Goal: Information Seeking & Learning: Learn about a topic

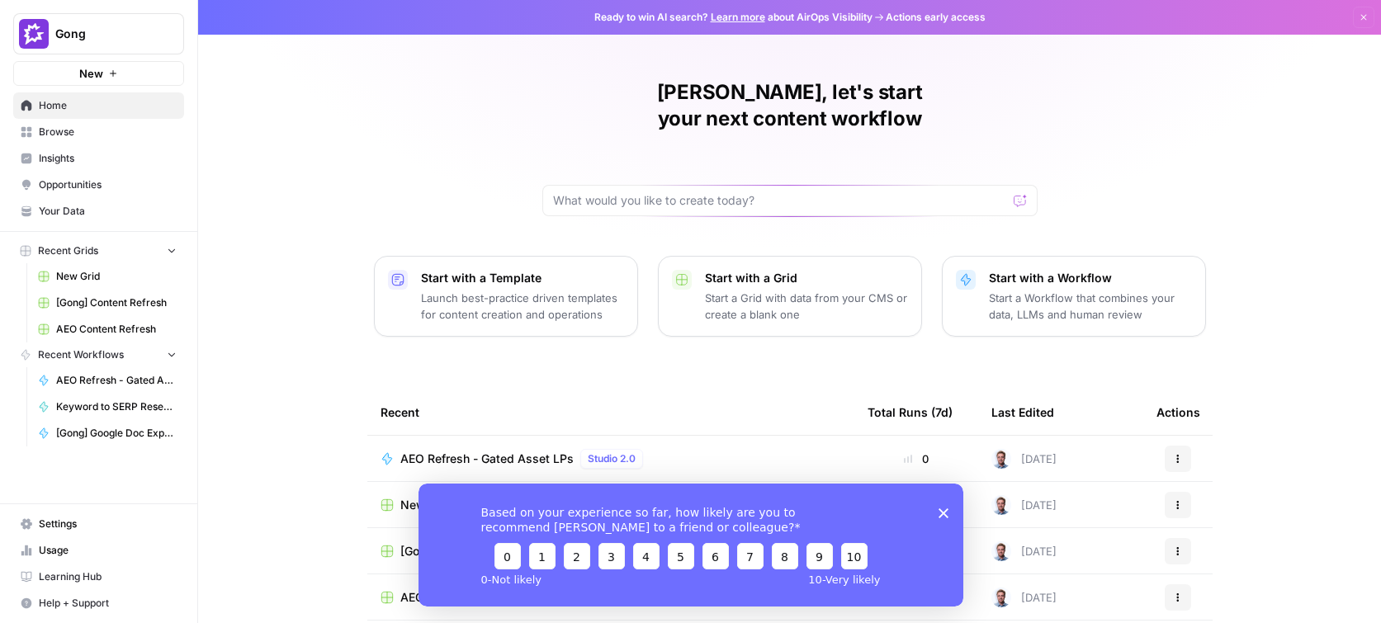
click at [940, 512] on icon "Close survey" at bounding box center [942, 513] width 10 height 10
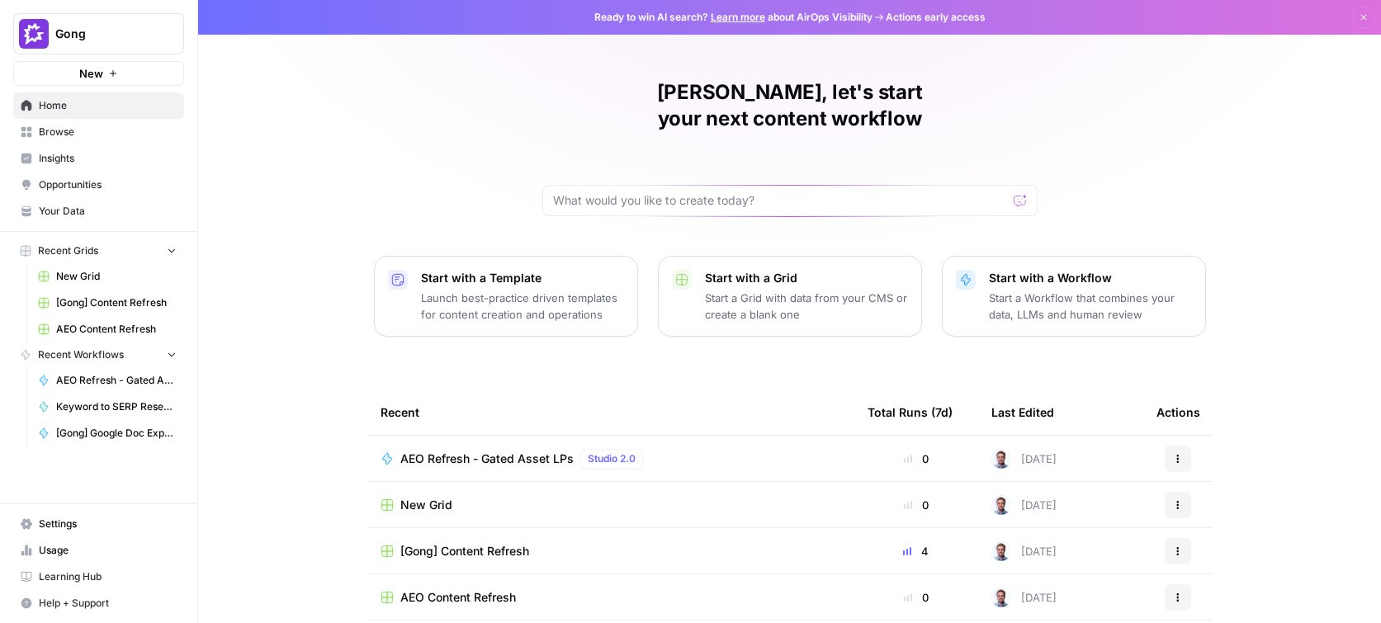
click at [65, 125] on span "Browse" at bounding box center [108, 132] width 138 height 15
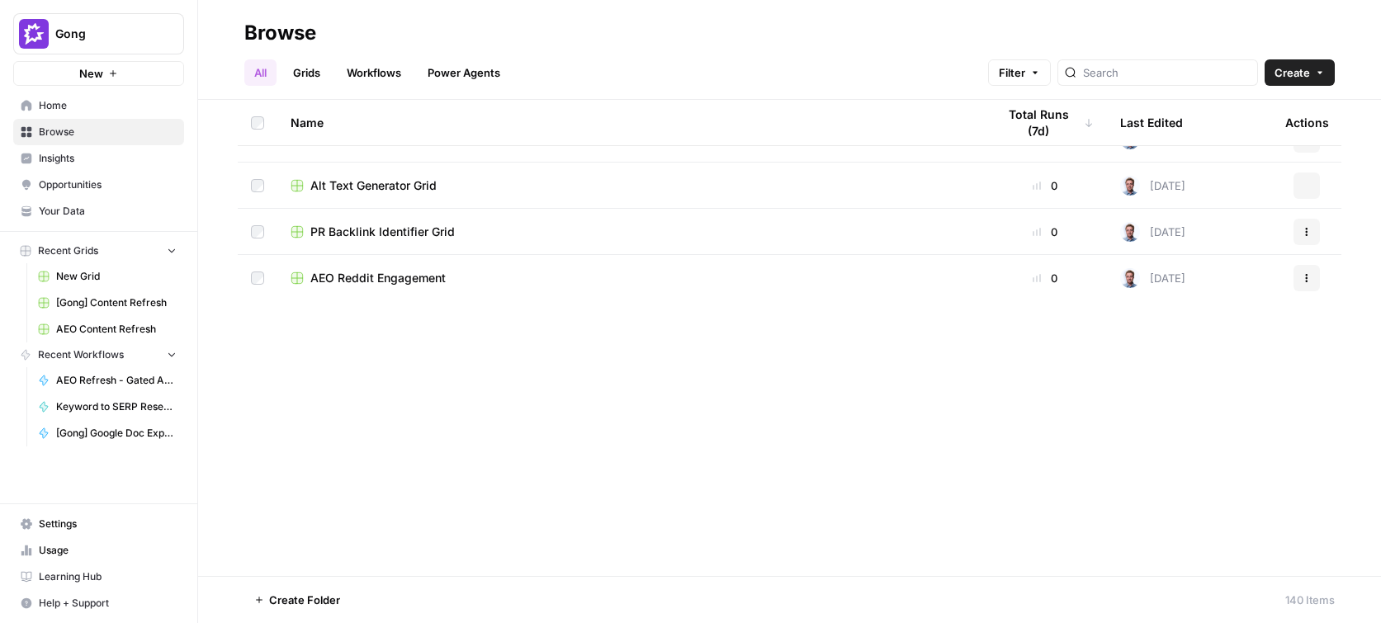
scroll to position [441, 0]
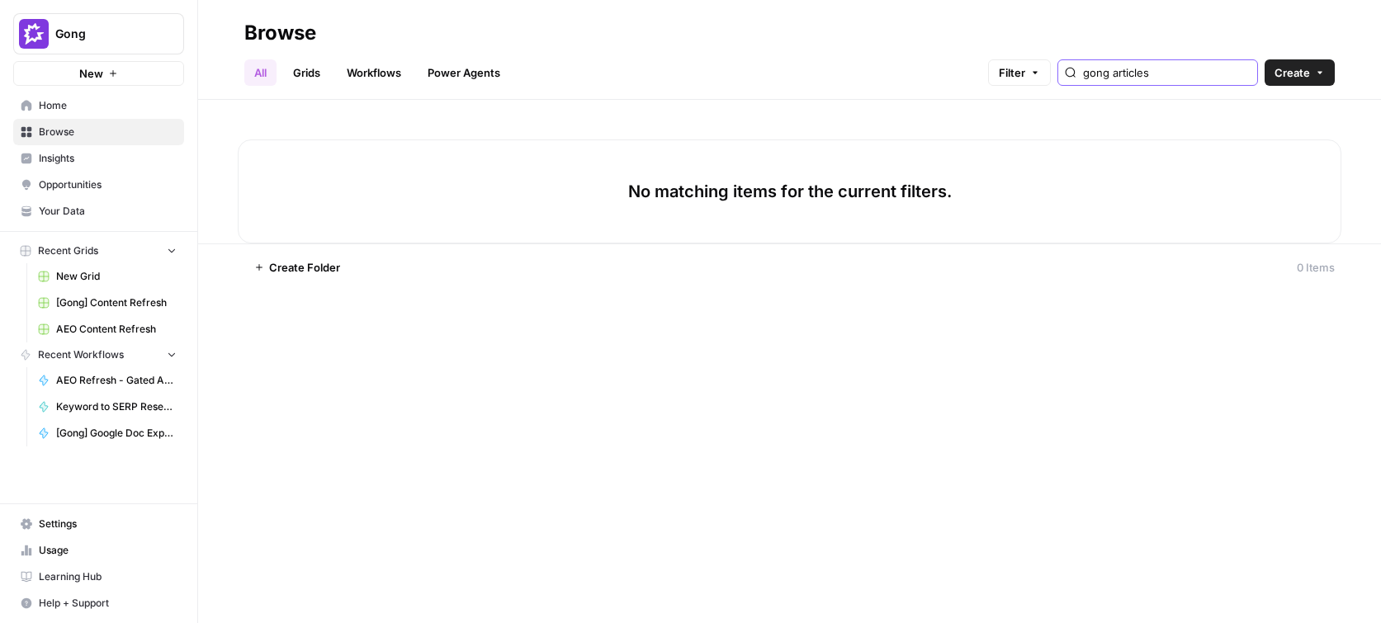
click at [1244, 78] on input "gong articles" at bounding box center [1167, 72] width 168 height 17
type input "gong articles"
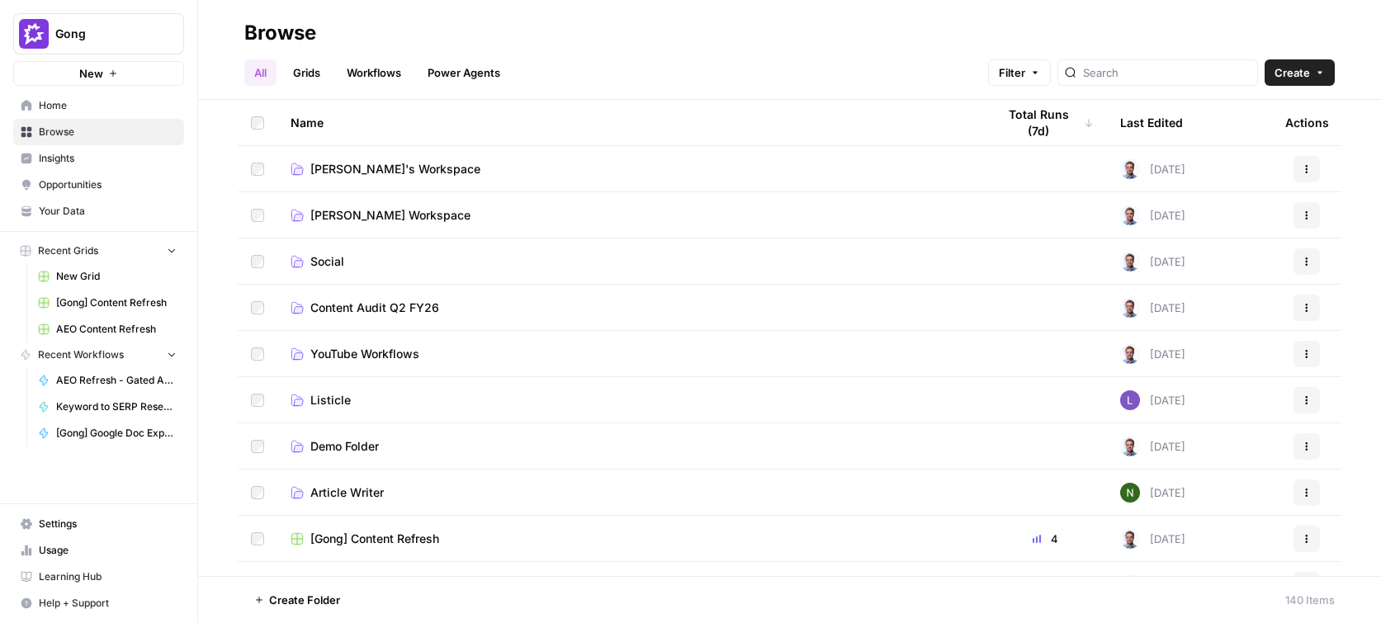
click at [493, 177] on td "[PERSON_NAME]'s Workspace" at bounding box center [630, 168] width 706 height 45
